Goal: Information Seeking & Learning: Understand process/instructions

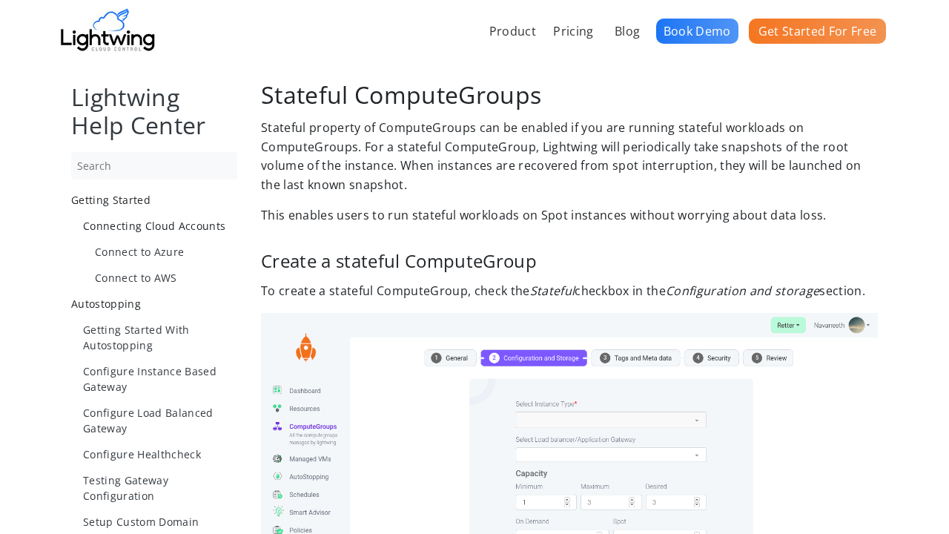
scroll to position [1043, 0]
